Goal: Transaction & Acquisition: Purchase product/service

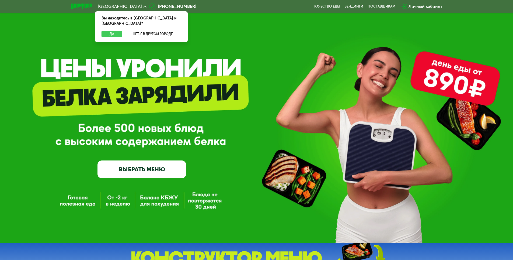
click at [108, 31] on button "Да" at bounding box center [112, 34] width 21 height 6
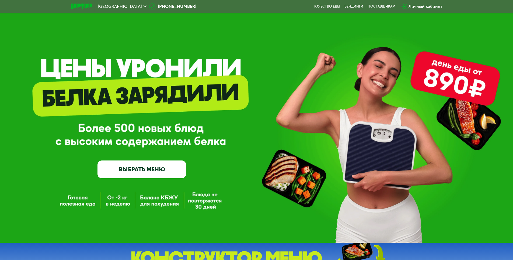
click at [129, 164] on link "ВЫБРАТЬ МЕНЮ" at bounding box center [142, 169] width 89 height 18
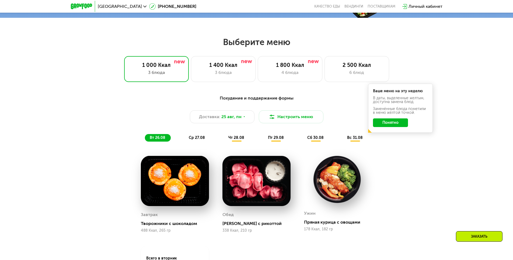
scroll to position [264, 0]
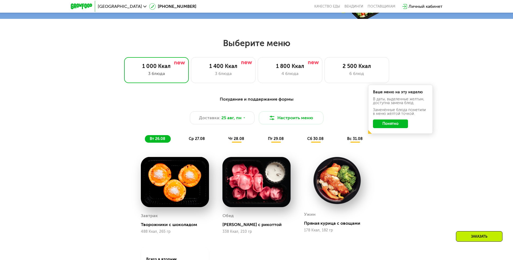
click at [380, 126] on button "Понятно" at bounding box center [390, 123] width 35 height 9
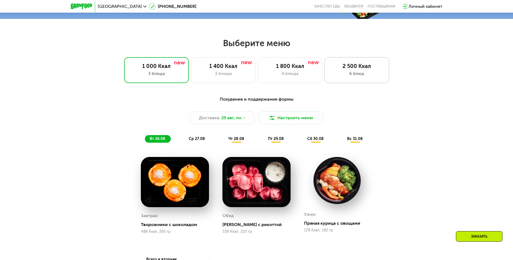
click at [349, 72] on div "6 блюд" at bounding box center [356, 73] width 53 height 6
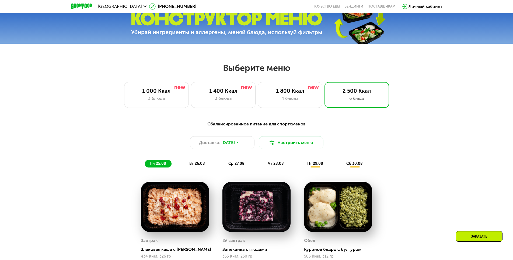
scroll to position [237, 0]
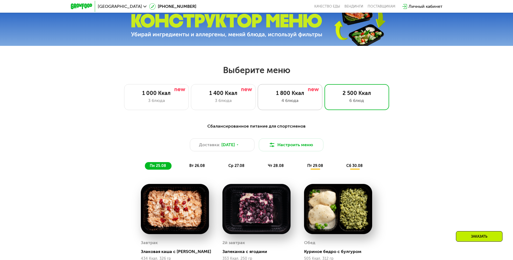
click at [284, 100] on div "4 блюда" at bounding box center [289, 100] width 53 height 6
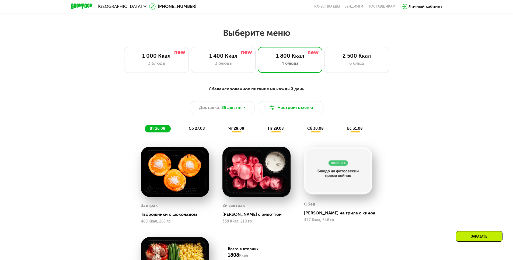
scroll to position [291, 0]
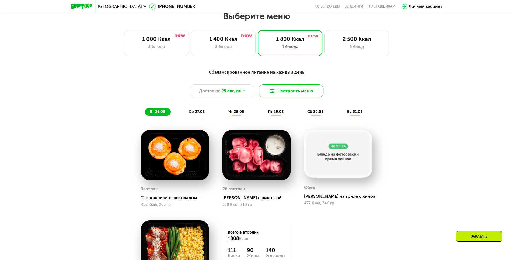
click at [277, 94] on button "Настроить меню" at bounding box center [291, 90] width 65 height 13
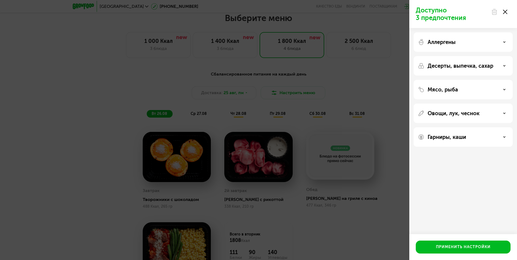
click at [426, 89] on div "Мясо, рыба" at bounding box center [463, 89] width 91 height 6
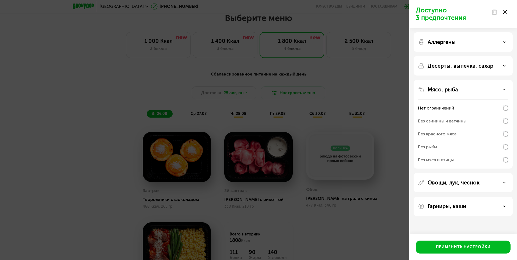
click at [426, 89] on div "Мясо, рыба" at bounding box center [463, 89] width 91 height 6
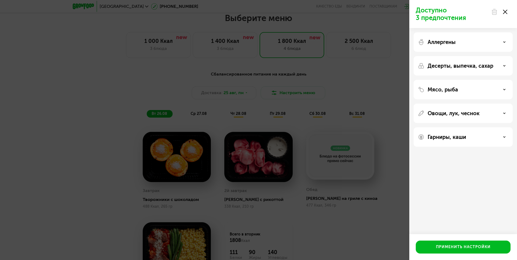
click at [506, 12] on icon at bounding box center [505, 12] width 4 height 4
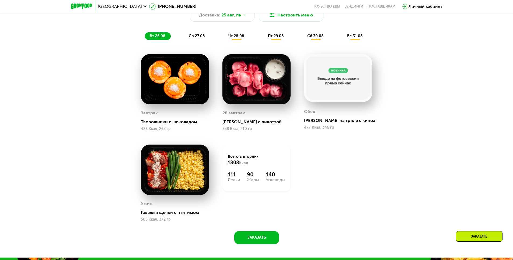
scroll to position [318, 0]
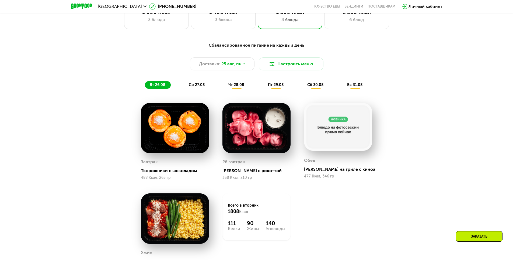
click at [193, 86] on span "ср 27.08" at bounding box center [197, 84] width 16 height 5
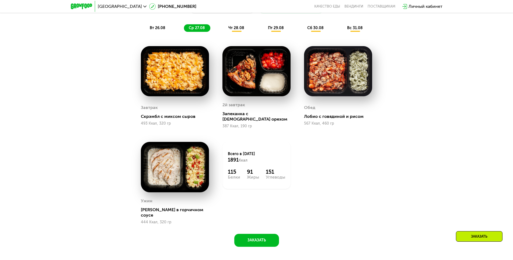
scroll to position [372, 0]
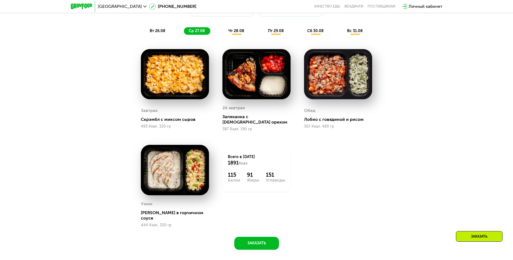
click at [238, 33] on span "чт 28.08" at bounding box center [236, 31] width 16 height 5
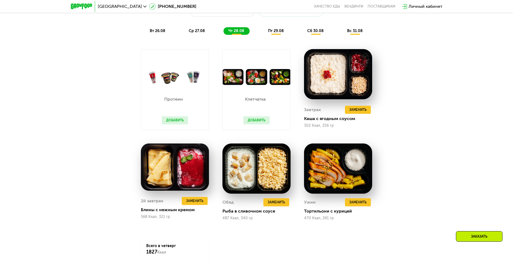
click at [303, 34] on div "пт 29.08" at bounding box center [316, 31] width 27 height 8
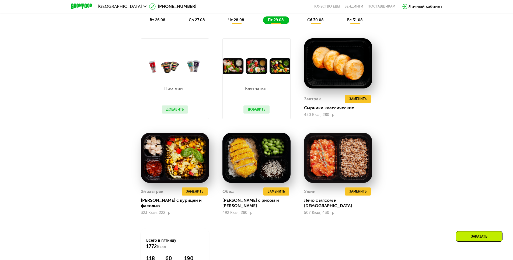
scroll to position [345, 0]
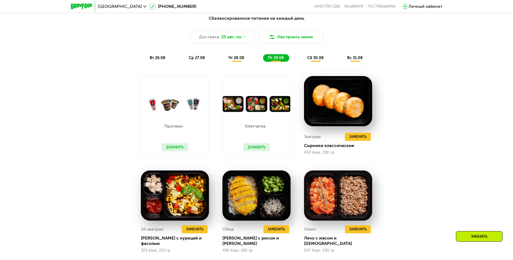
click at [342, 62] on div "сб 30.08" at bounding box center [355, 58] width 26 height 8
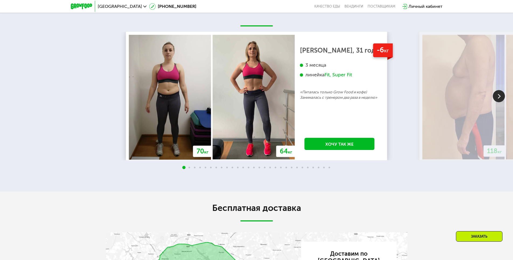
scroll to position [1153, 0]
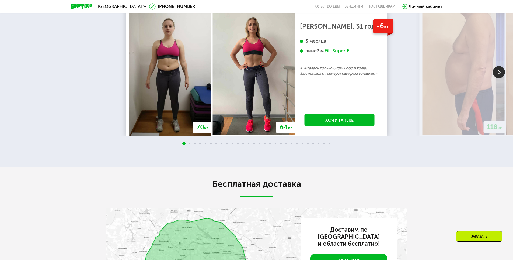
click at [497, 68] on img at bounding box center [499, 72] width 12 height 12
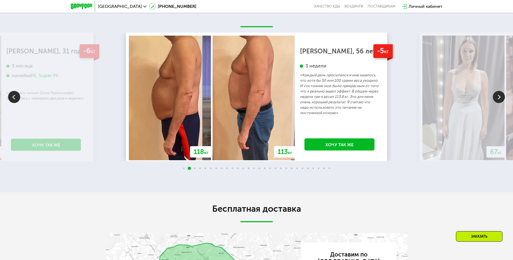
scroll to position [1126, 0]
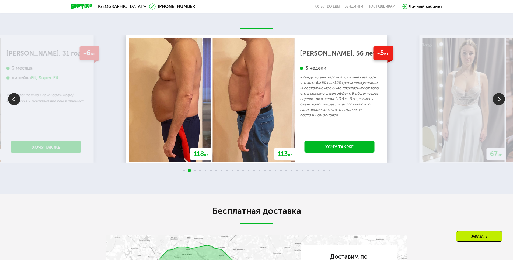
click at [497, 94] on img at bounding box center [499, 99] width 12 height 12
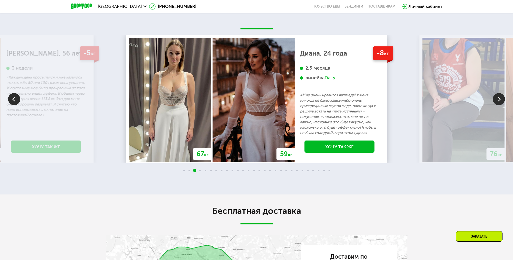
click at [497, 94] on img at bounding box center [499, 99] width 12 height 12
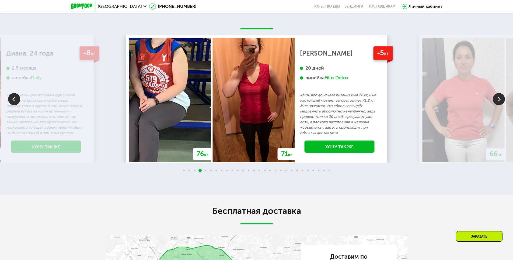
click at [497, 94] on img at bounding box center [499, 99] width 12 height 12
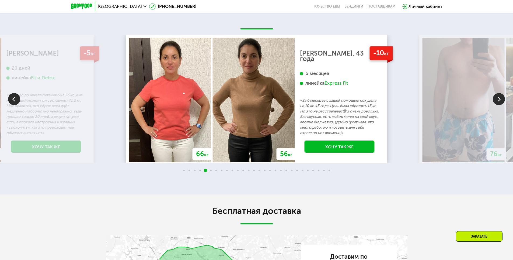
click at [497, 94] on img at bounding box center [499, 99] width 12 height 12
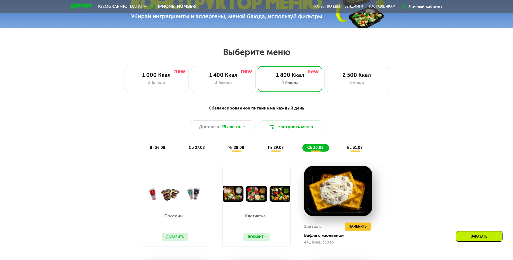
scroll to position [264, 0]
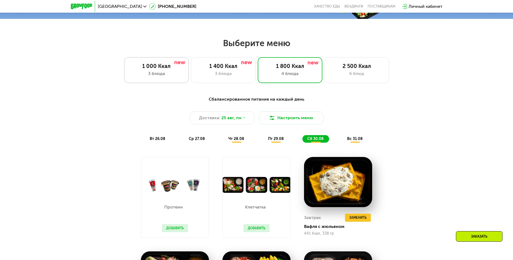
click at [145, 75] on div "3 блюда" at bounding box center [156, 73] width 53 height 6
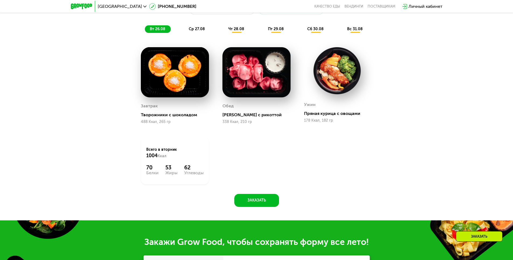
scroll to position [372, 0]
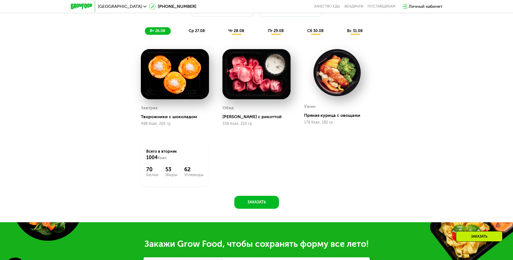
click at [200, 32] on span "ср 27.08" at bounding box center [197, 31] width 16 height 5
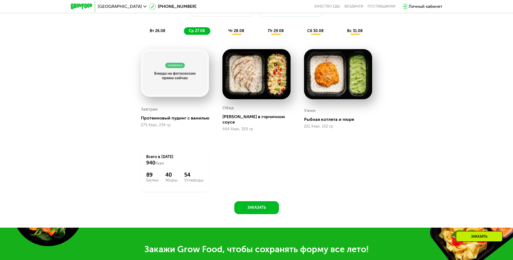
click at [234, 32] on span "чт 28.08" at bounding box center [236, 31] width 16 height 5
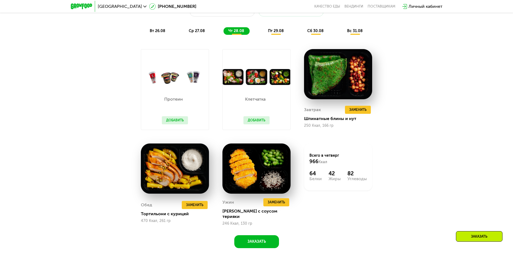
click at [196, 33] on span "ср 27.08" at bounding box center [197, 31] width 16 height 5
